Goal: Navigation & Orientation: Find specific page/section

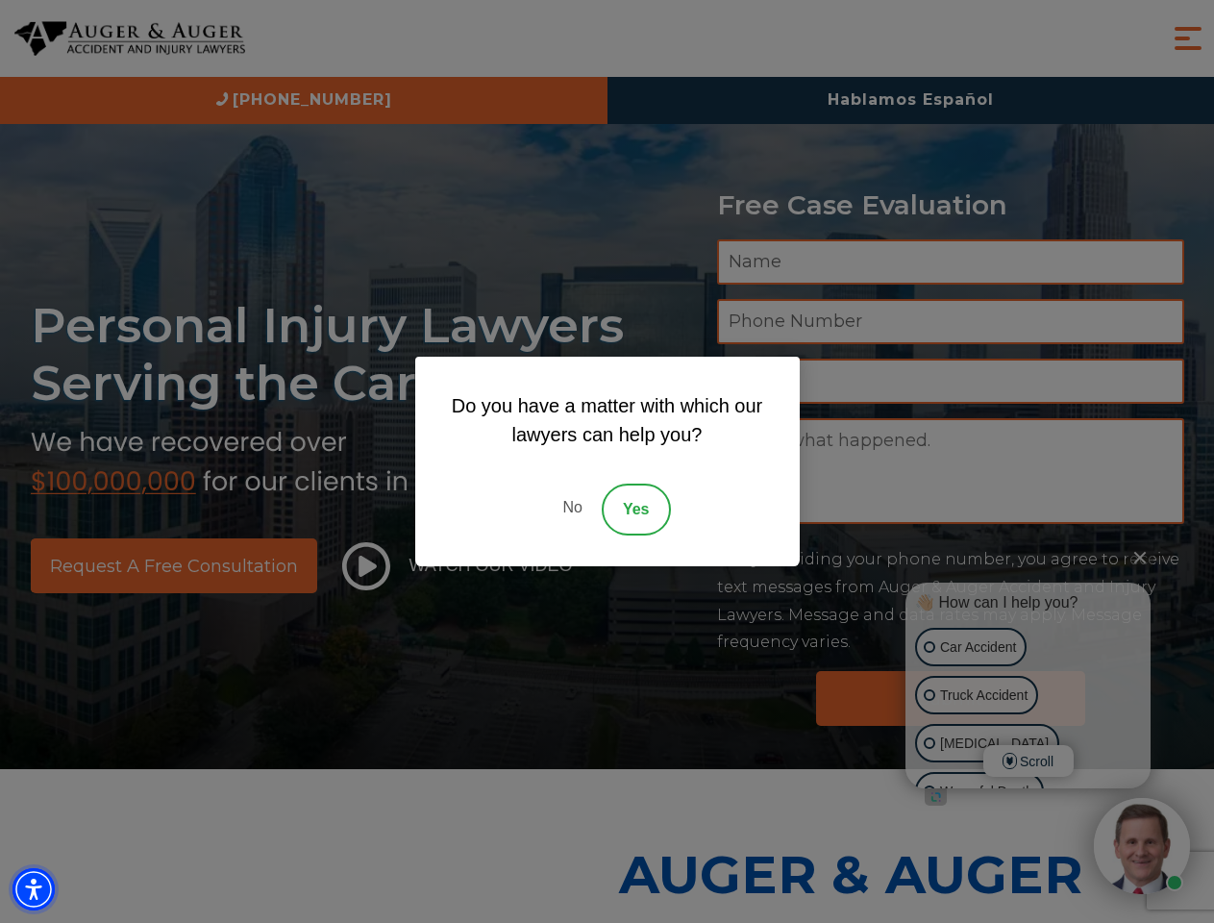
click at [34, 889] on img "Accessibility Menu" at bounding box center [33, 889] width 42 height 42
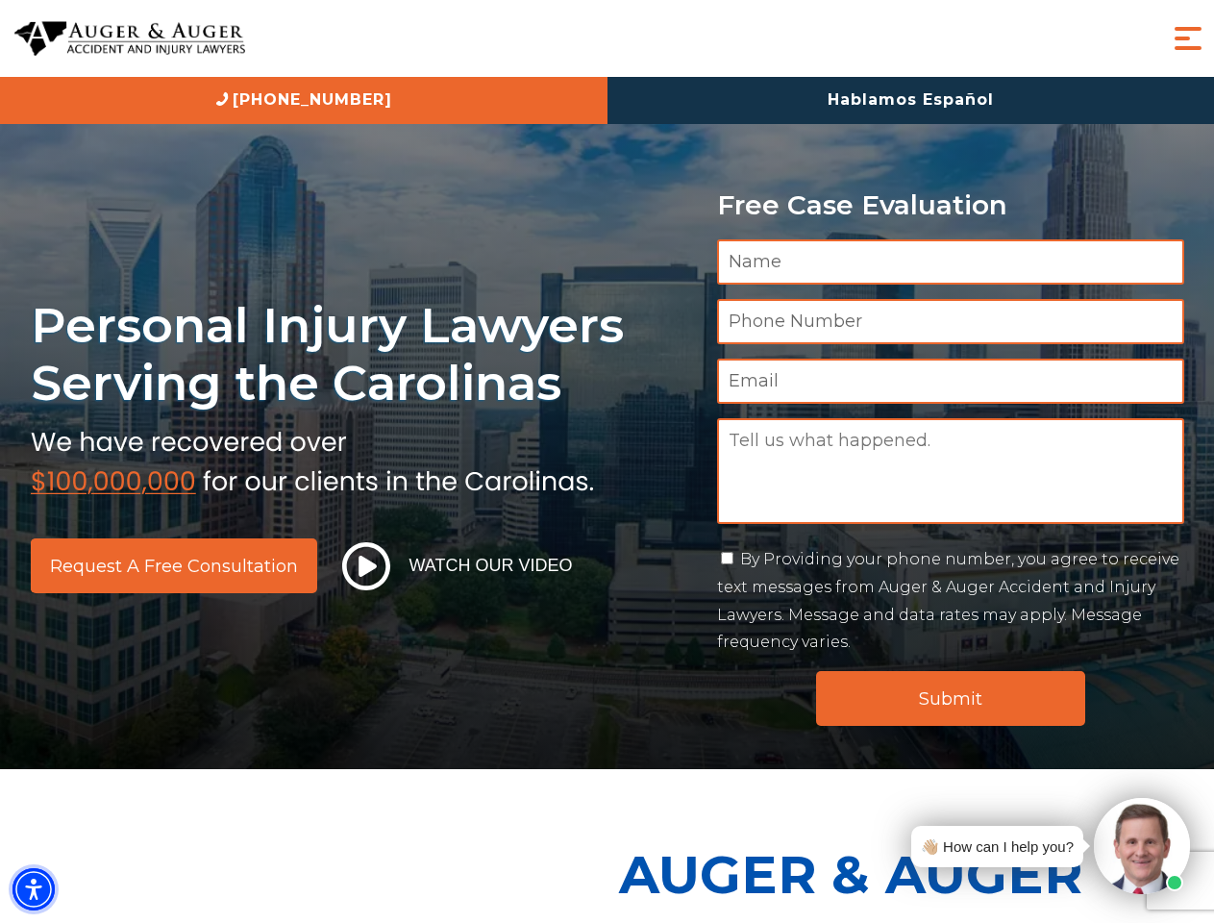
click at [34, 889] on img "Accessibility Menu" at bounding box center [33, 889] width 42 height 42
